Goal: Information Seeking & Learning: Learn about a topic

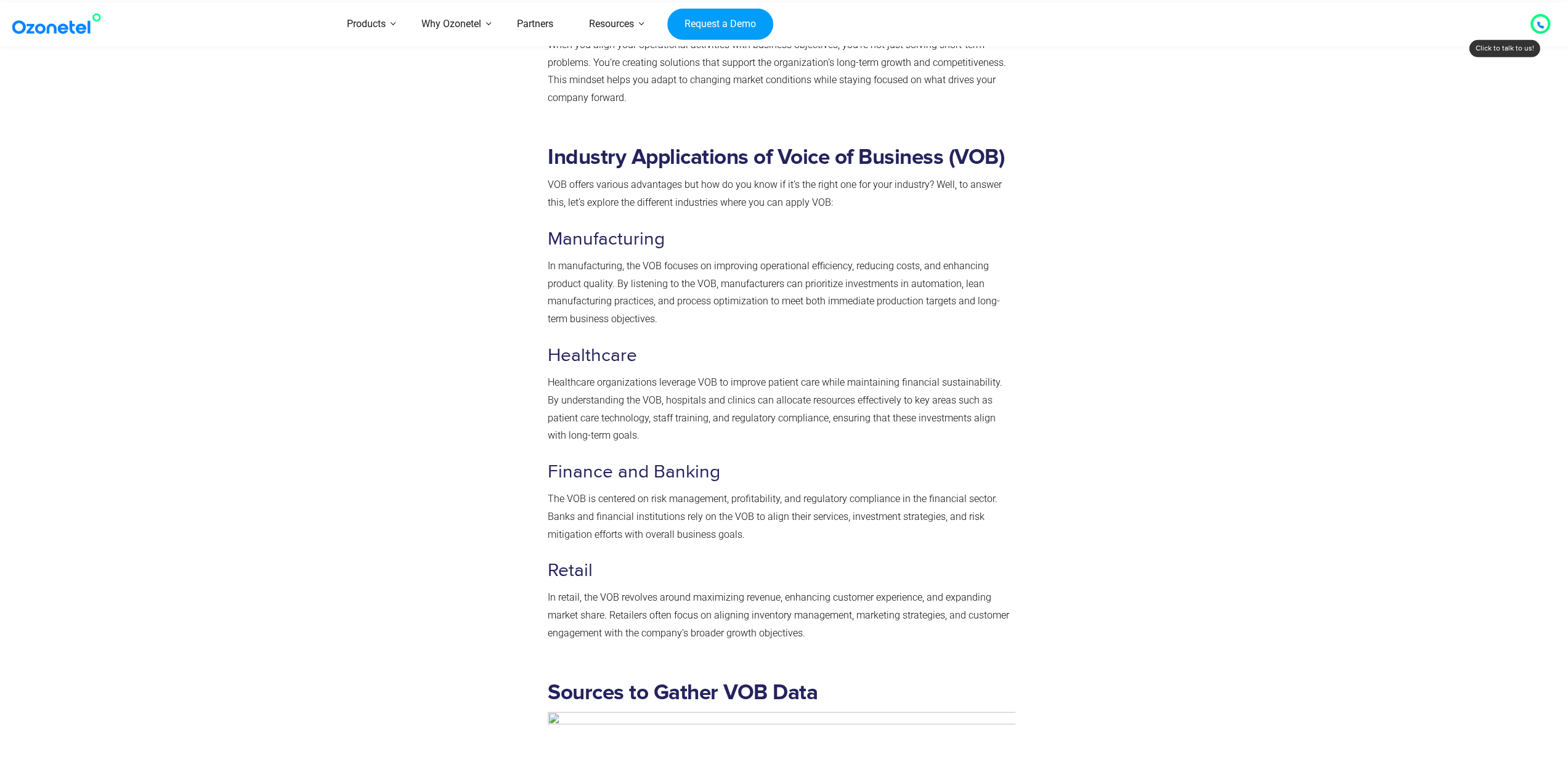
scroll to position [2833, 0]
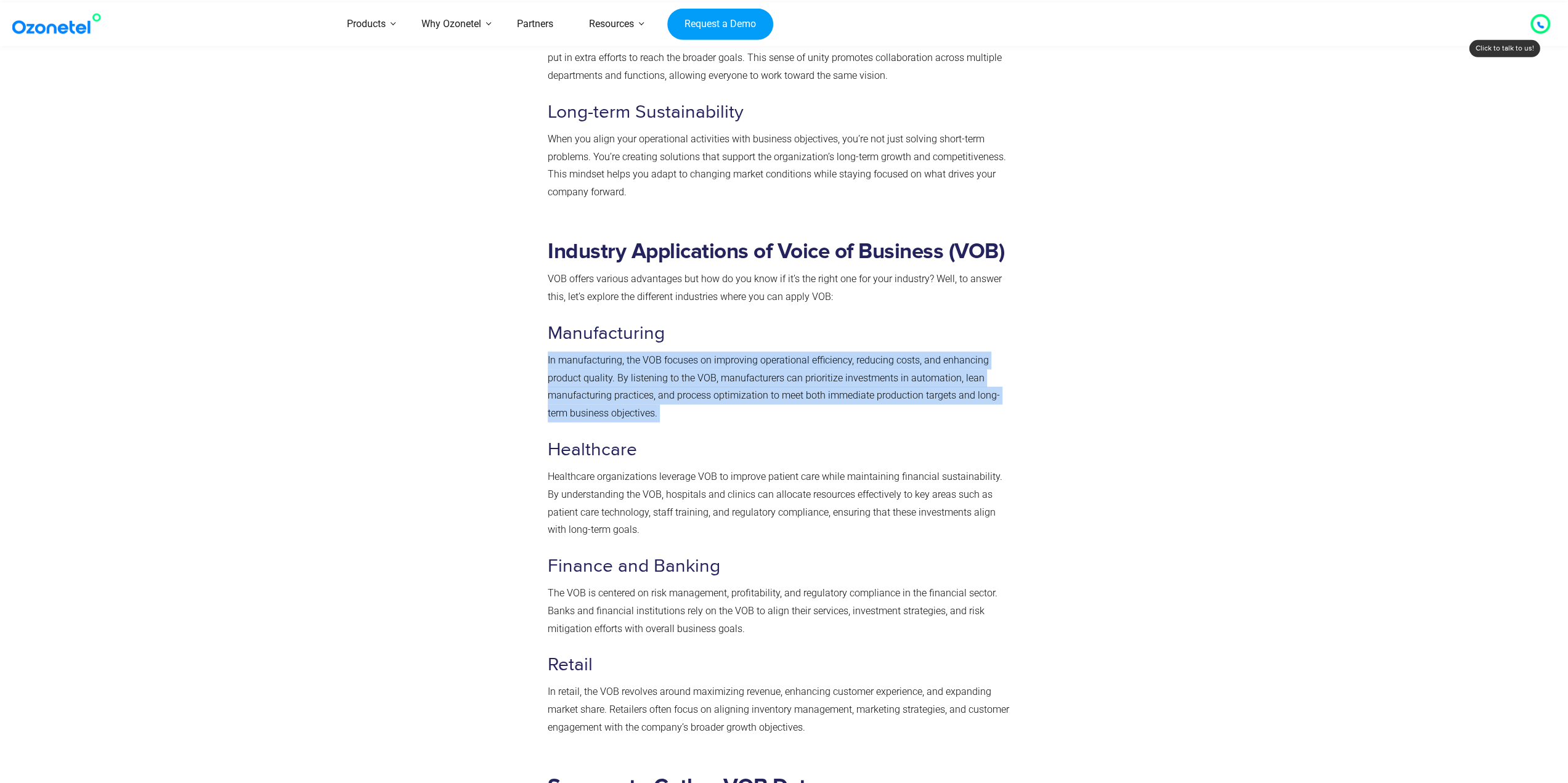
drag, startPoint x: 563, startPoint y: 359, endPoint x: 720, endPoint y: 418, distance: 167.7
click at [720, 418] on div "Industry Applications of Voice of Business (VOB) VOB offers various advantages …" at bounding box center [781, 491] width 480 height 523
click at [720, 418] on p "In manufacturing, the VOB focuses on improving operational efficiency, reducing…" at bounding box center [782, 387] width 468 height 70
drag, startPoint x: 712, startPoint y: 416, endPoint x: 543, endPoint y: 355, distance: 179.7
click at [543, 355] on div "Industry Applications of Voice of Business (VOB) VOB offers various advantages …" at bounding box center [781, 491] width 480 height 523
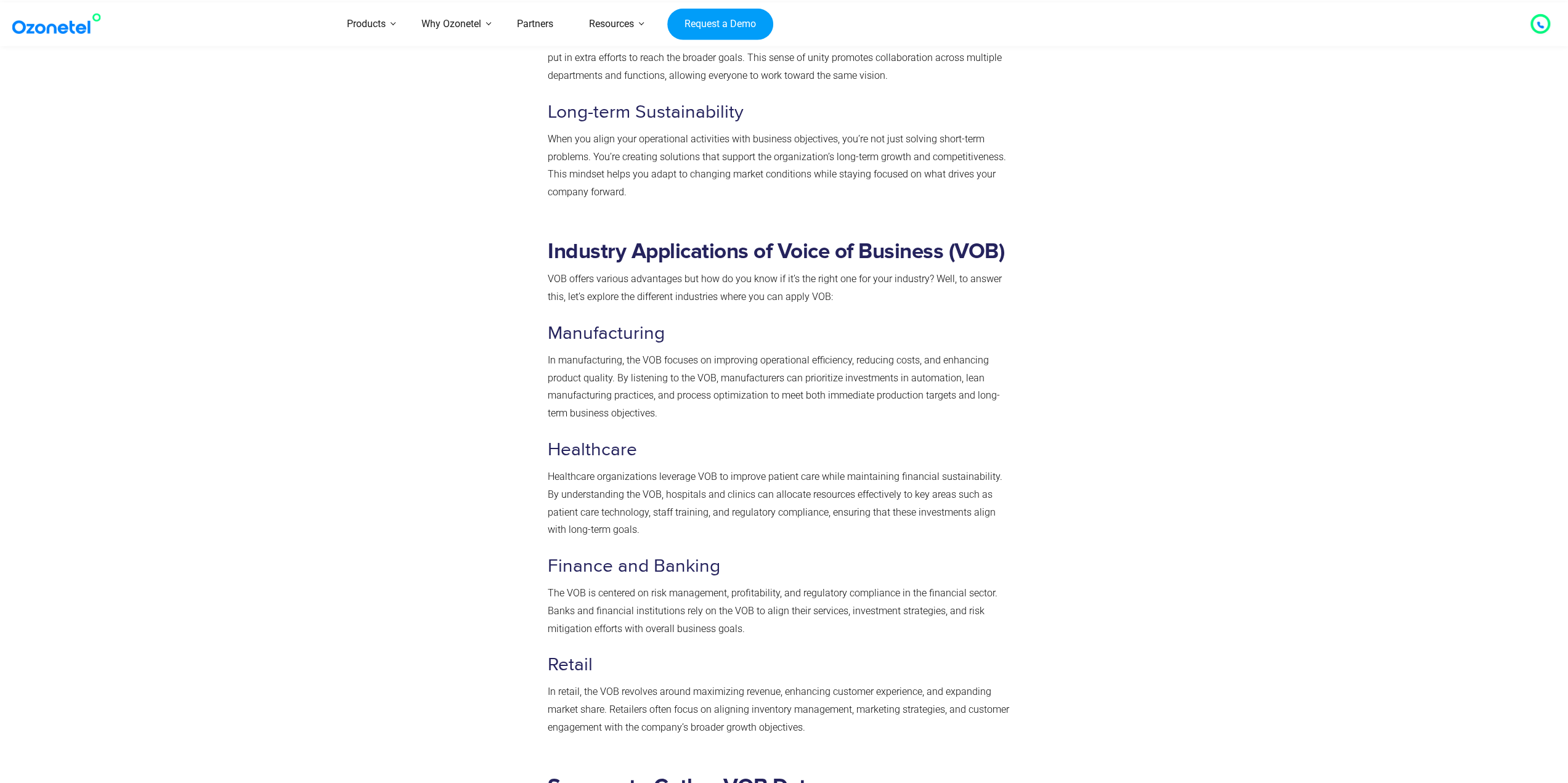
click at [700, 435] on div "Industry Applications of Voice of Business (VOB) VOB offers various advantages …" at bounding box center [782, 487] width 468 height 498
click at [742, 412] on p "In manufacturing, the VOB focuses on improving operational efficiency, reducing…" at bounding box center [782, 387] width 468 height 70
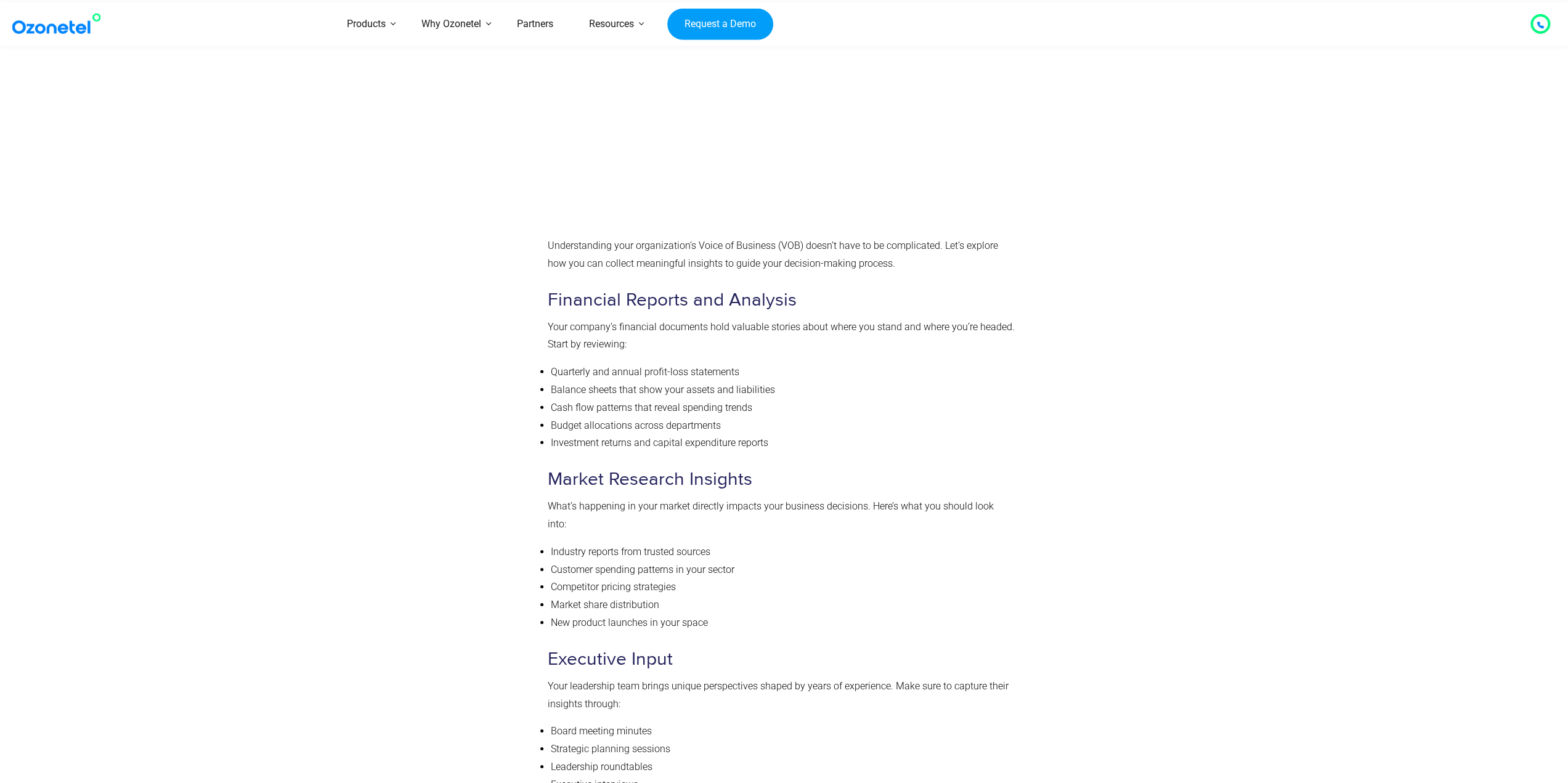
scroll to position [3757, 0]
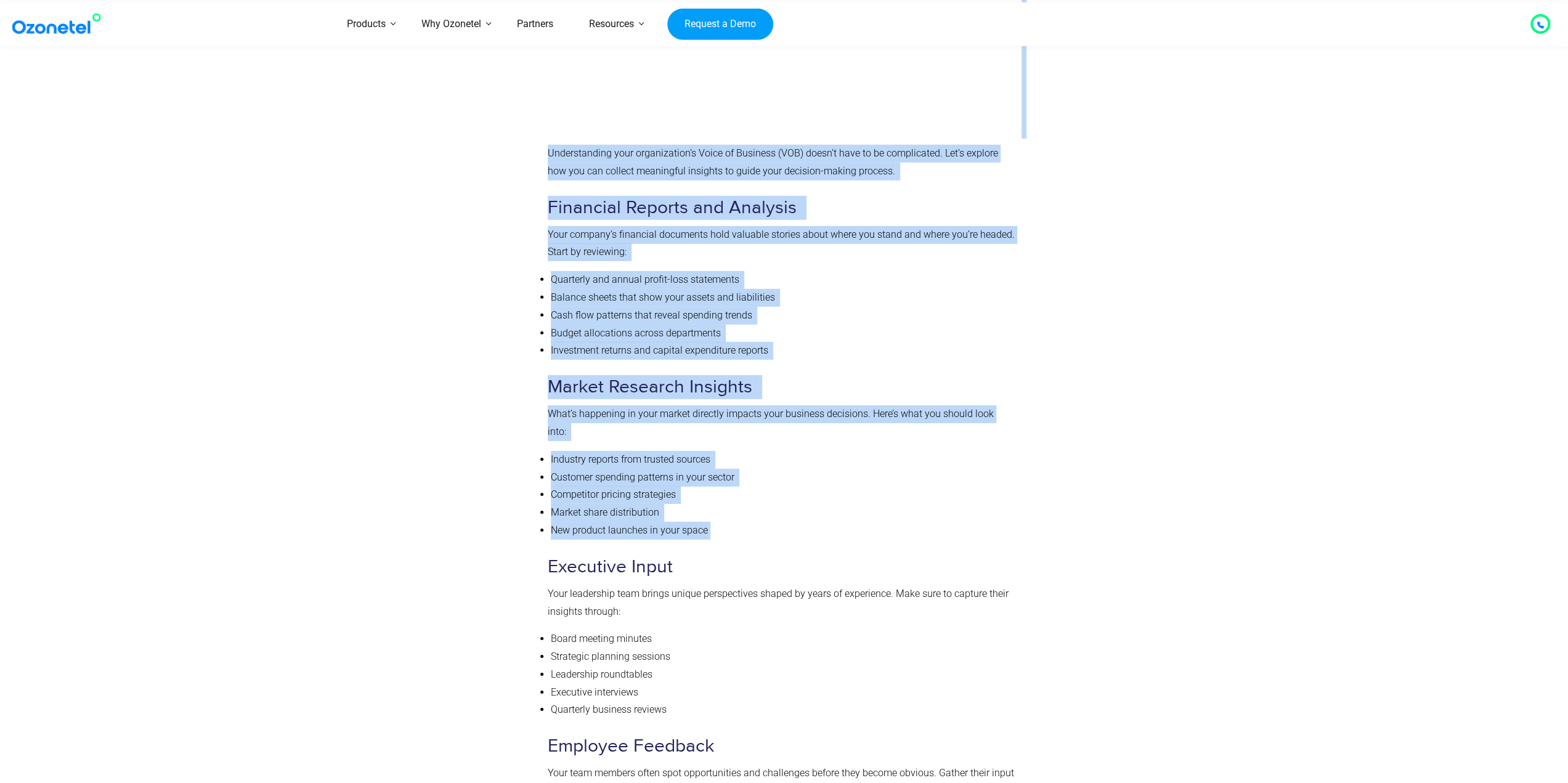
drag, startPoint x: 504, startPoint y: 442, endPoint x: 757, endPoint y: 523, distance: 265.7
click at [734, 514] on div "Sources to Gather VOB Data Understanding your organization’s Voice of Business …" at bounding box center [784, 624] width 757 height 1567
click at [778, 521] on li "New product launches in your space" at bounding box center [783, 530] width 464 height 18
drag, startPoint x: 736, startPoint y: 524, endPoint x: 515, endPoint y: 454, distance: 231.8
click at [515, 454] on div "Sources to Gather VOB Data Understanding your organization’s Voice of Business …" at bounding box center [784, 624] width 757 height 1567
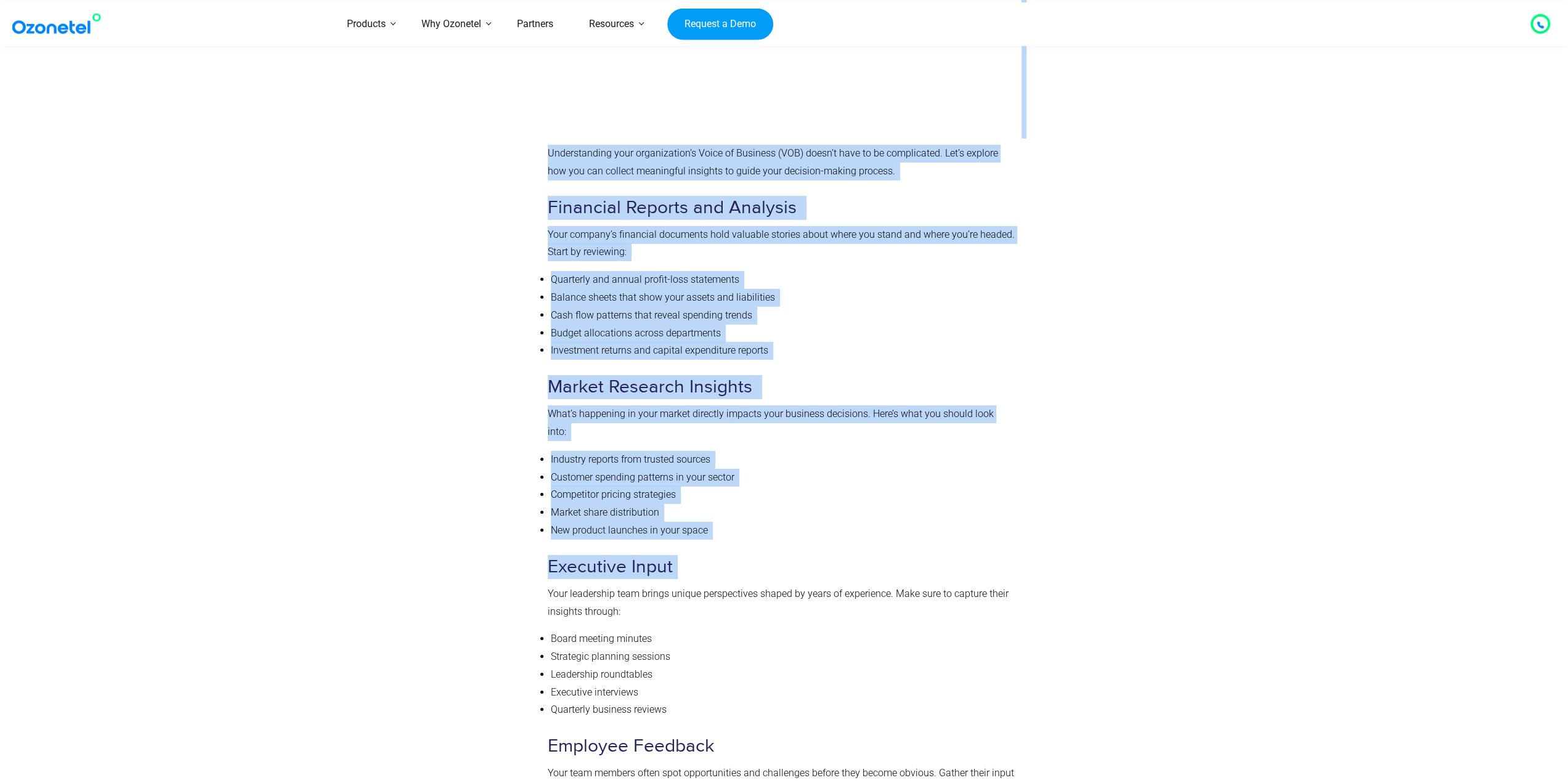
click at [515, 453] on div at bounding box center [473, 624] width 136 height 1567
drag, startPoint x: 531, startPoint y: 442, endPoint x: 737, endPoint y: 516, distance: 218.9
click at [737, 514] on div "Sources to Gather VOB Data Understanding your organization’s Voice of Business …" at bounding box center [784, 624] width 757 height 1567
click at [737, 521] on li "New product launches in your space" at bounding box center [783, 530] width 464 height 18
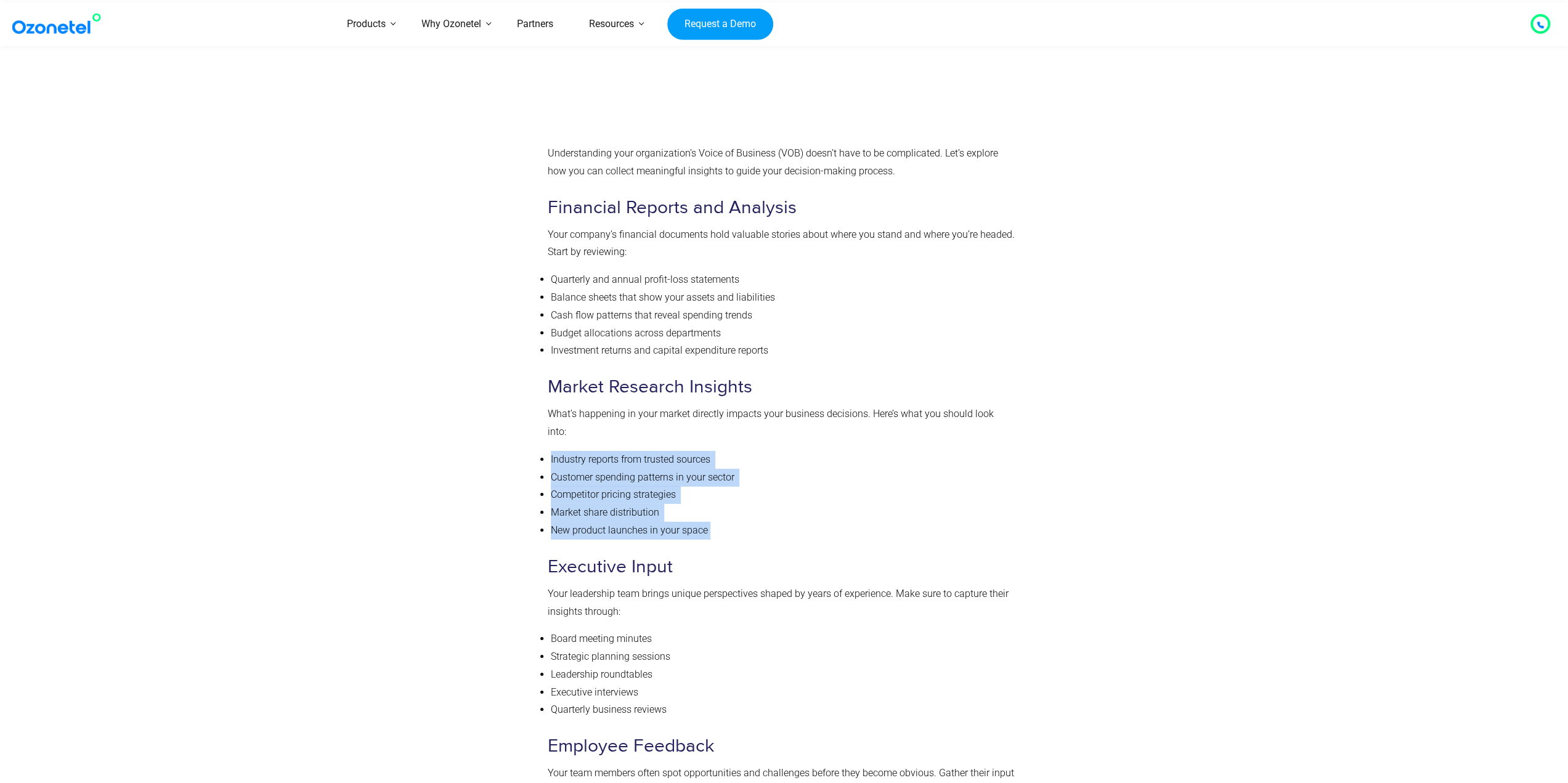
drag, startPoint x: 694, startPoint y: 512, endPoint x: 549, endPoint y: 441, distance: 161.4
click at [549, 451] on ul "Industry reports from trusted sources Customer spending patterns in your sector…" at bounding box center [782, 495] width 468 height 89
drag, startPoint x: 548, startPoint y: 437, endPoint x: 730, endPoint y: 511, distance: 196.5
click at [730, 511] on ul "Industry reports from trusted sources Customer spending patterns in your sector…" at bounding box center [782, 495] width 468 height 89
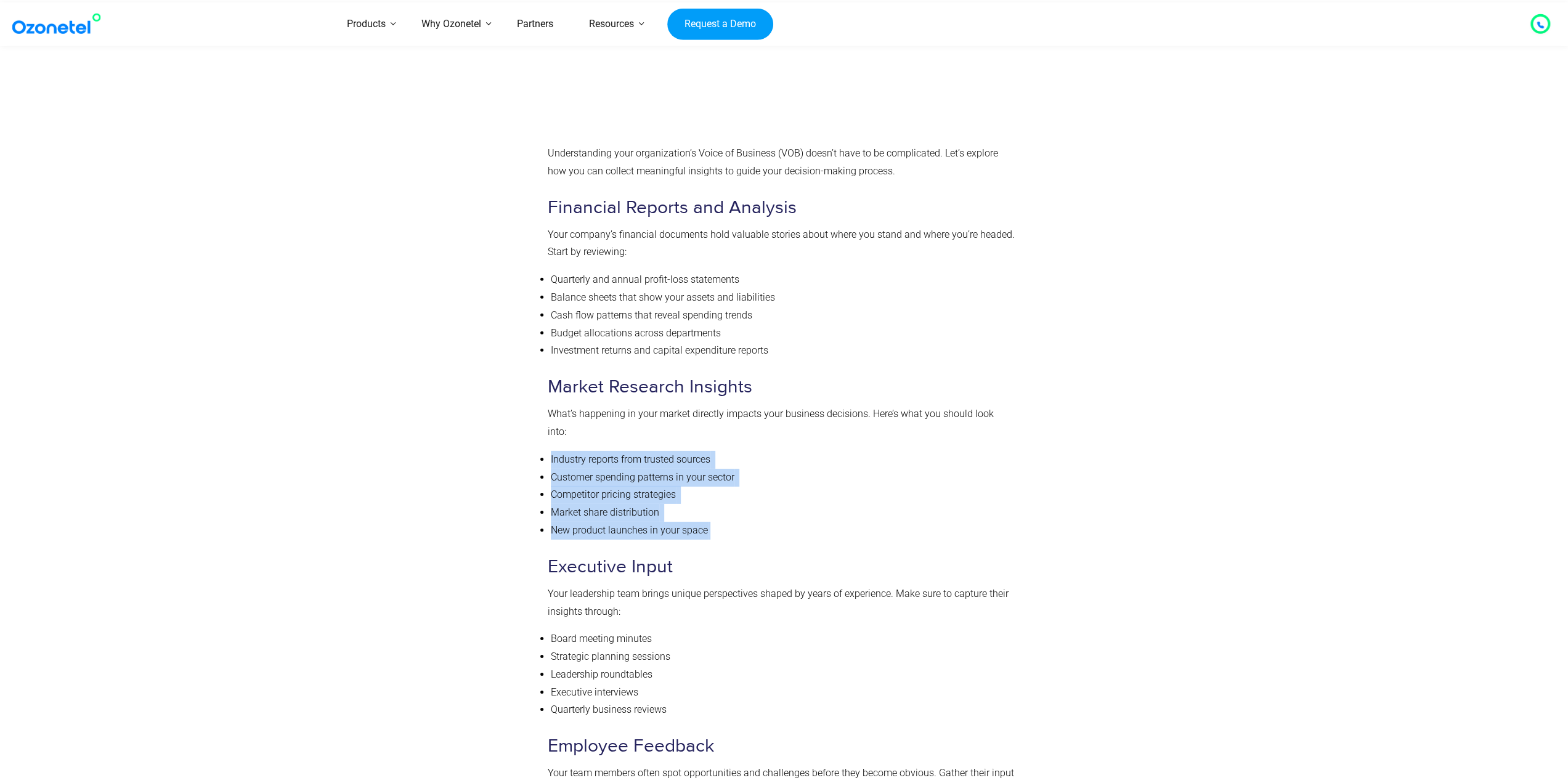
click at [730, 521] on li "New product launches in your space" at bounding box center [783, 530] width 464 height 18
drag, startPoint x: 709, startPoint y: 514, endPoint x: 549, endPoint y: 446, distance: 173.9
click at [549, 451] on ul "Industry reports from trusted sources Customer spending patterns in your sector…" at bounding box center [782, 495] width 468 height 89
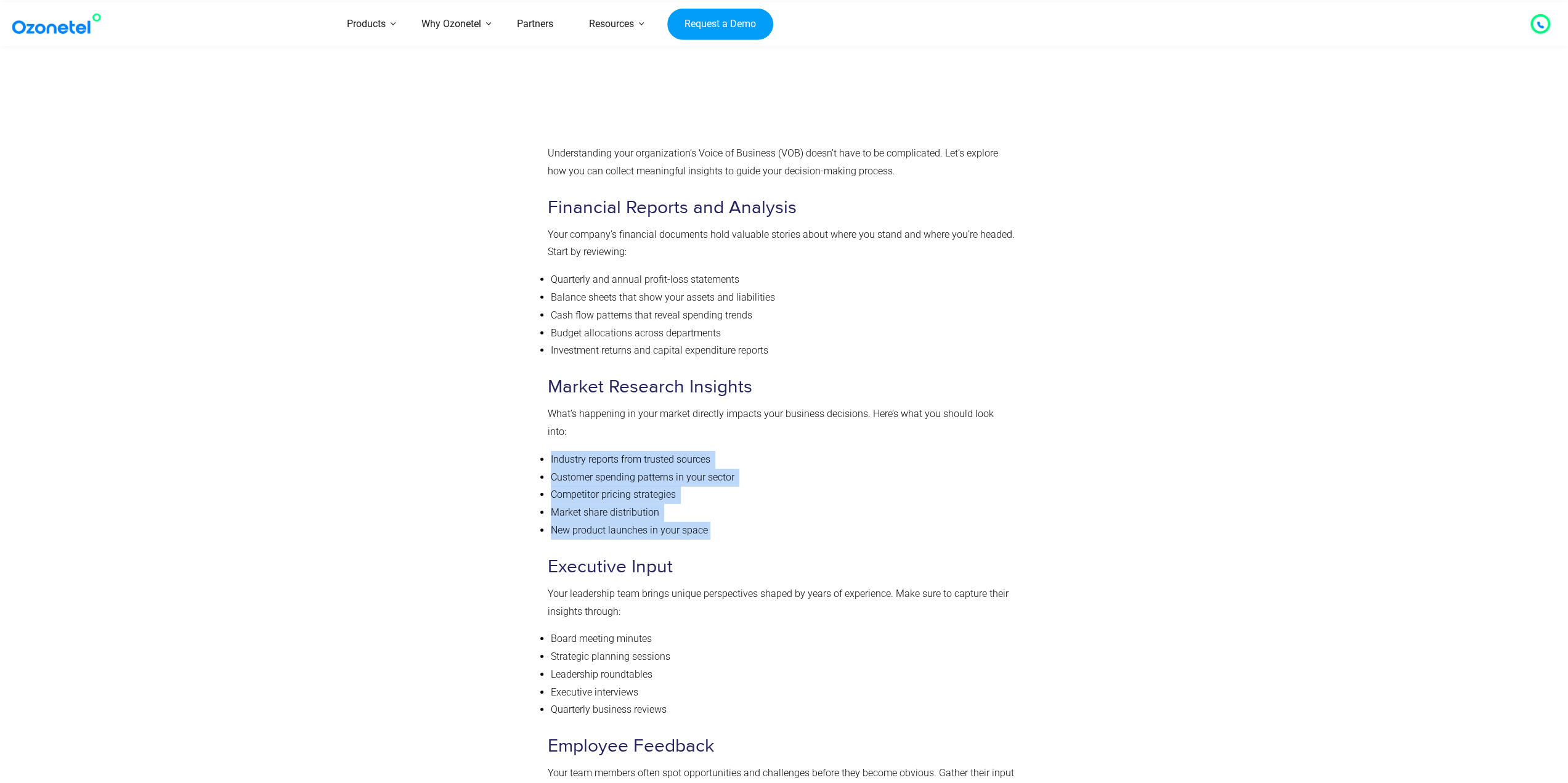
drag, startPoint x: 549, startPoint y: 439, endPoint x: 743, endPoint y: 516, distance: 208.7
click at [742, 516] on ul "Industry reports from trusted sources Customer spending patterns in your sector…" at bounding box center [782, 495] width 468 height 89
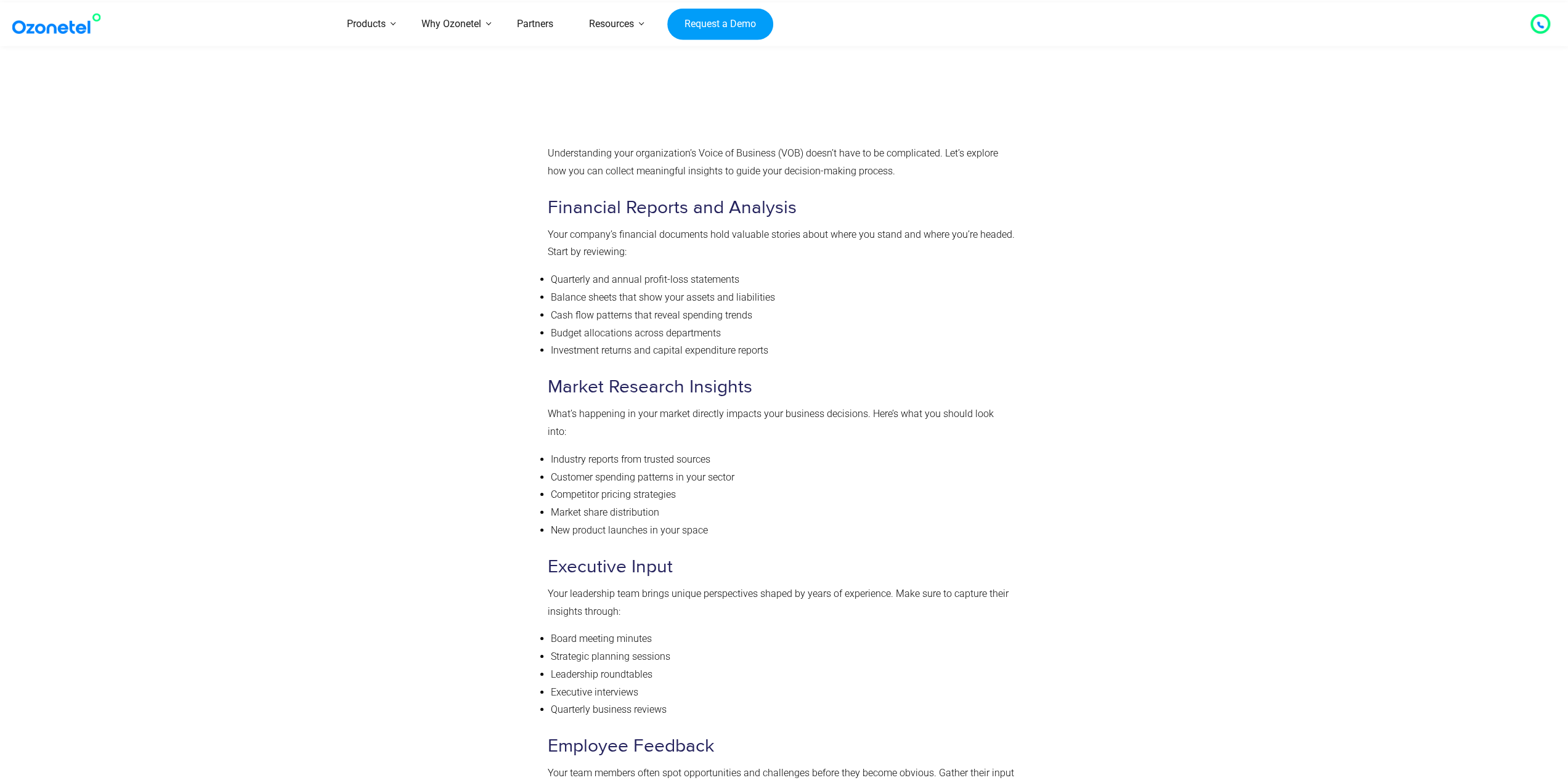
click at [767, 522] on div "Sources to Gather VOB Data Understanding your organization’s Voice of Business …" at bounding box center [782, 621] width 468 height 1542
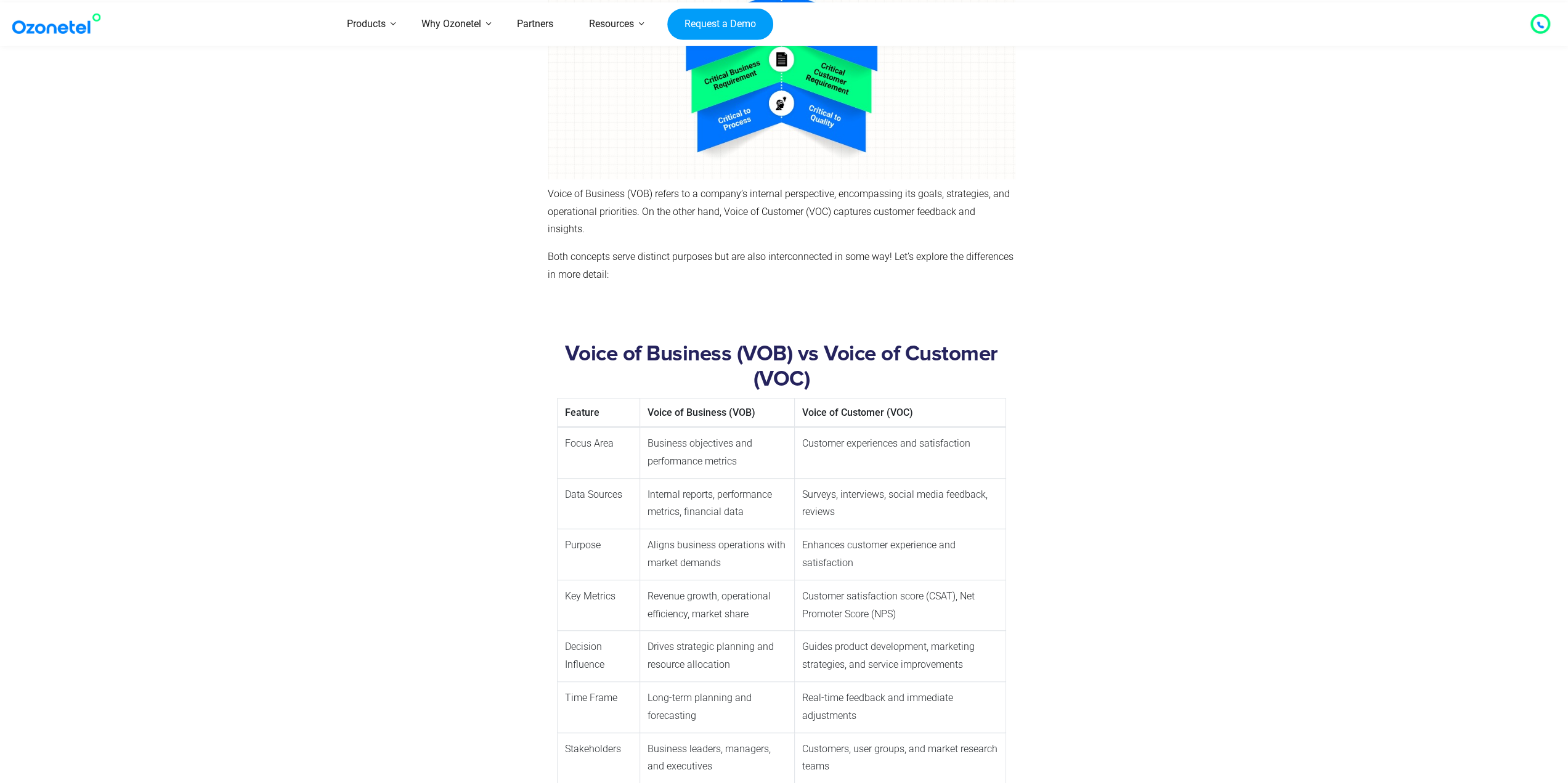
scroll to position [5297, 0]
drag, startPoint x: 748, startPoint y: 452, endPoint x: 645, endPoint y: 435, distance: 104.4
click at [645, 435] on td "Business objectives and performance metrics" at bounding box center [718, 451] width 155 height 51
click at [709, 442] on td "Business objectives and performance metrics" at bounding box center [718, 451] width 155 height 51
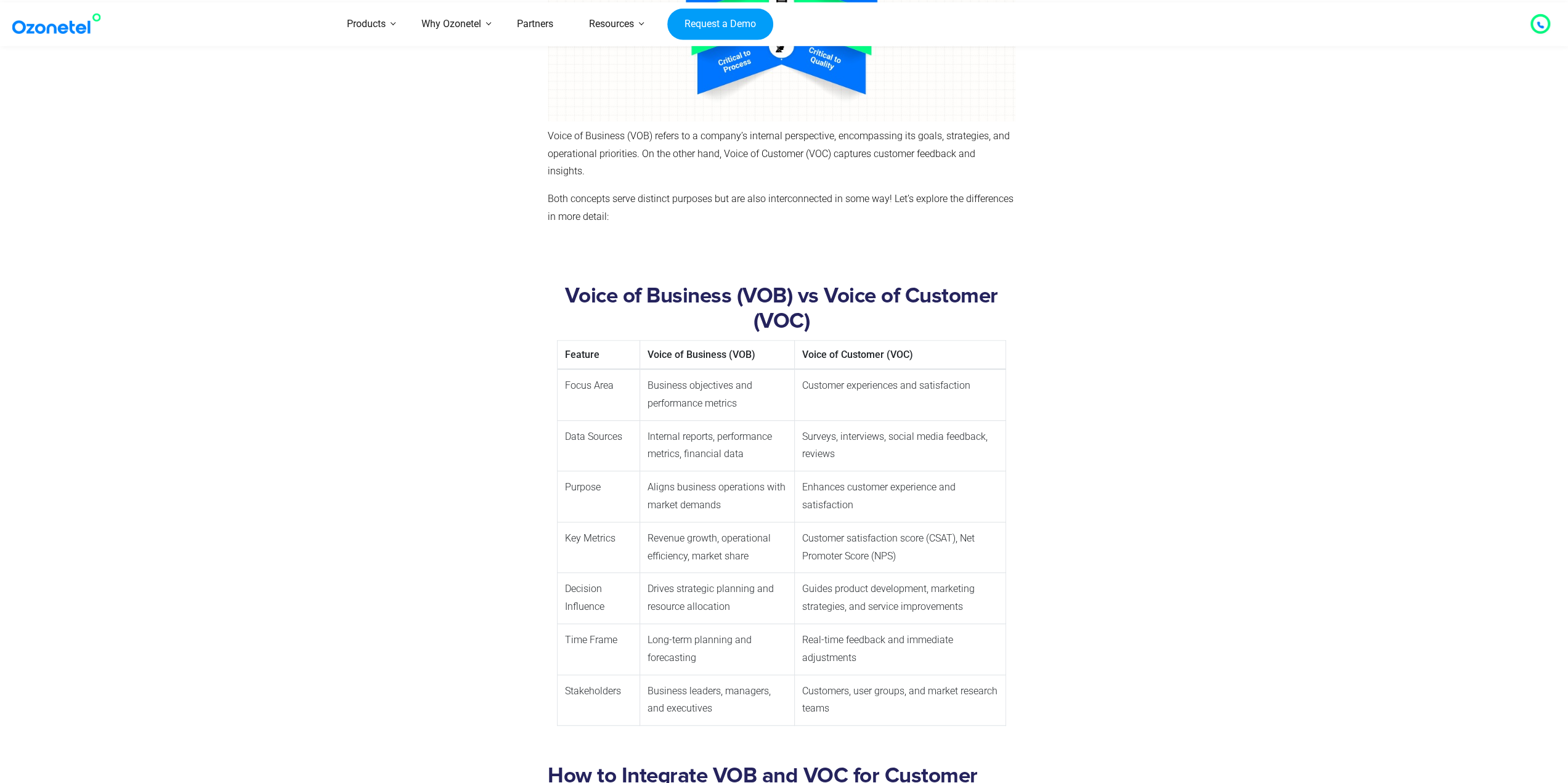
scroll to position [5481, 0]
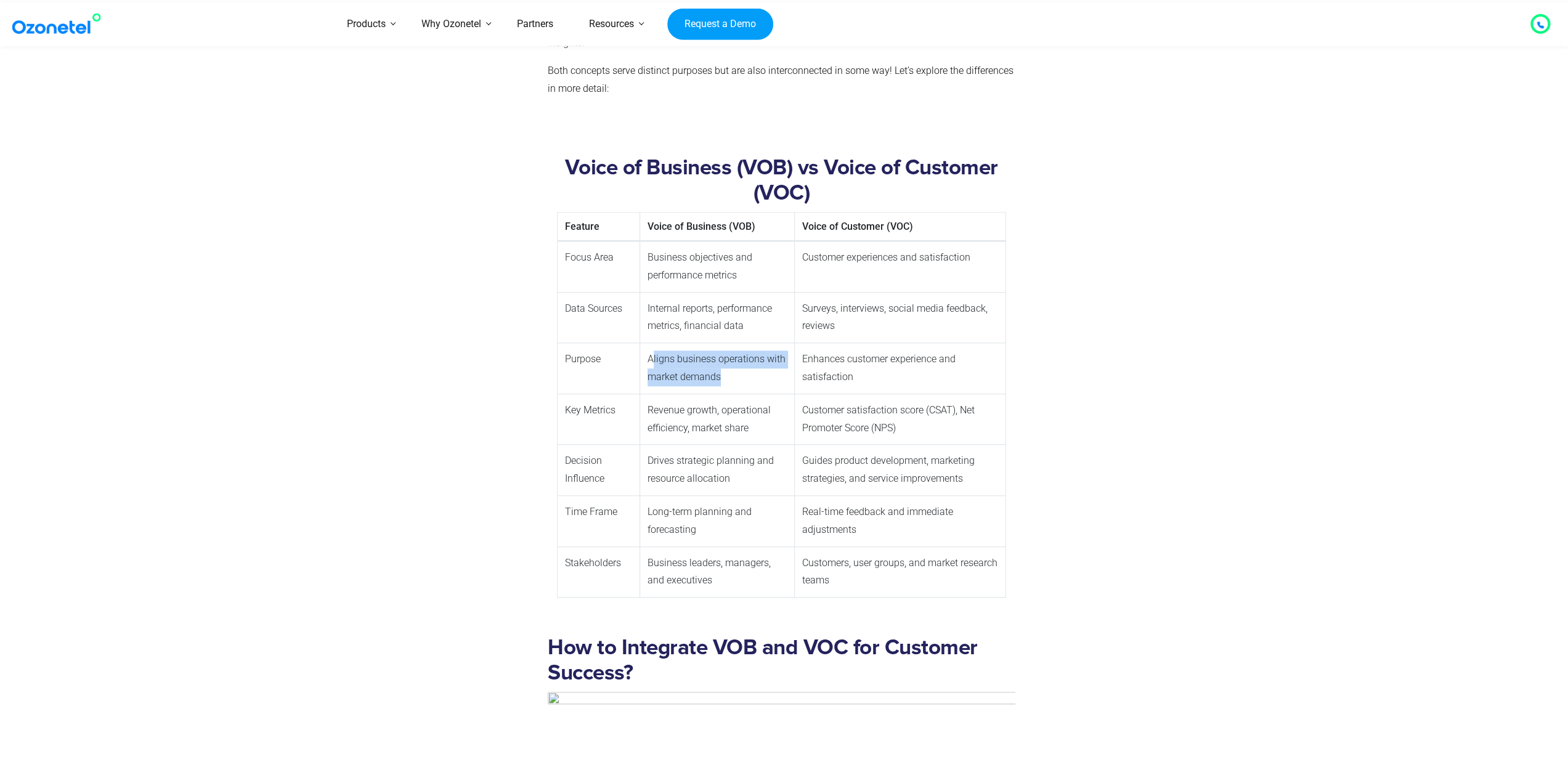
drag, startPoint x: 759, startPoint y: 367, endPoint x: 652, endPoint y: 344, distance: 109.4
click at [652, 344] on td "Aligns business operations with market demands" at bounding box center [718, 368] width 155 height 51
click at [702, 415] on td "Revenue growth, operational efficiency, market share" at bounding box center [718, 419] width 155 height 51
drag, startPoint x: 744, startPoint y: 408, endPoint x: 642, endPoint y: 391, distance: 103.4
click at [642, 394] on td "Revenue growth, operational efficiency, market share" at bounding box center [718, 419] width 155 height 51
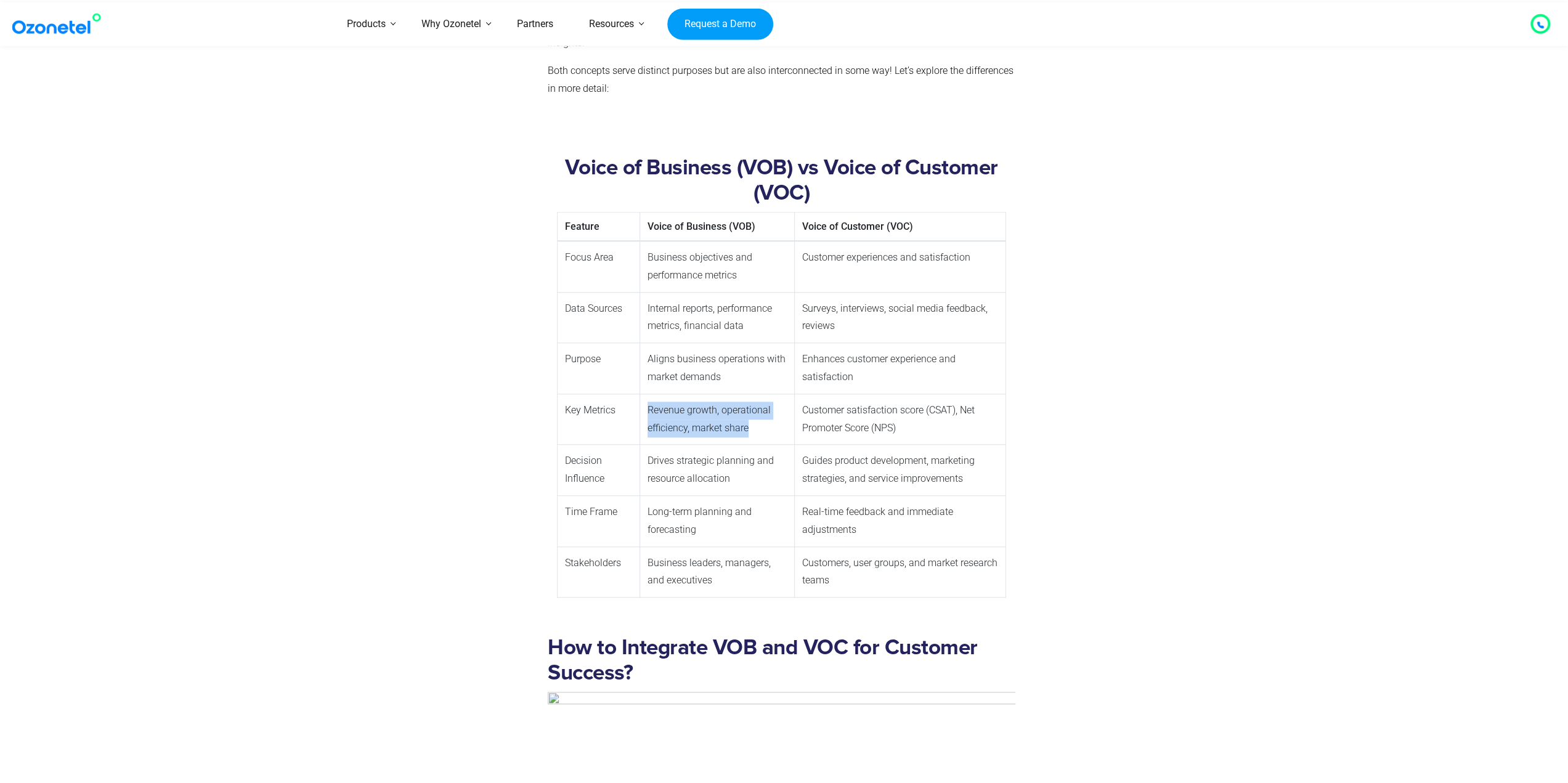
click at [647, 396] on td "Revenue growth, operational efficiency, market share" at bounding box center [718, 419] width 155 height 51
drag, startPoint x: 644, startPoint y: 393, endPoint x: 777, endPoint y: 423, distance: 136.3
click at [777, 423] on td "Revenue growth, operational efficiency, market share" at bounding box center [718, 419] width 155 height 51
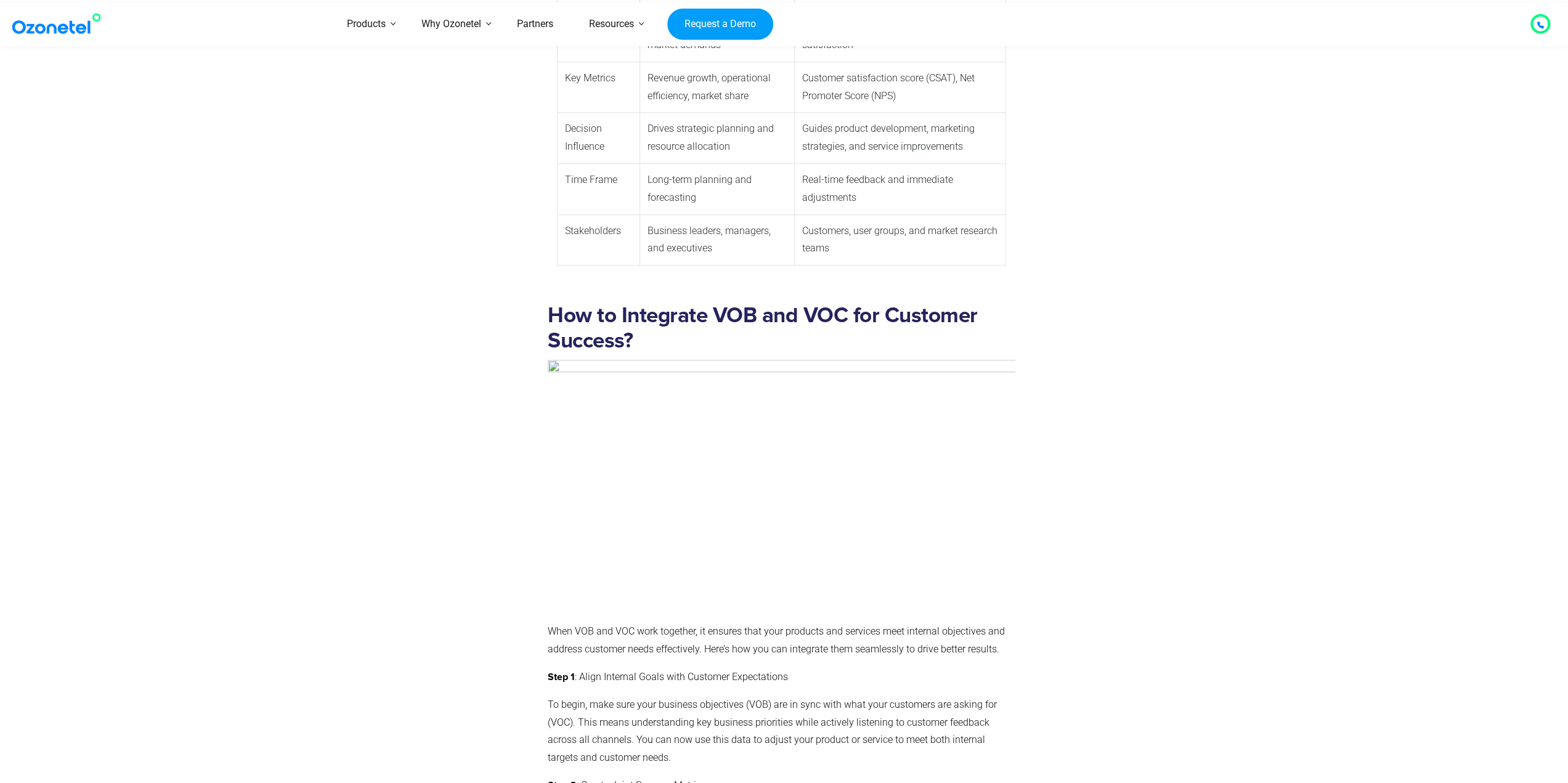
scroll to position [5851, 0]
